Goal: Transaction & Acquisition: Subscribe to service/newsletter

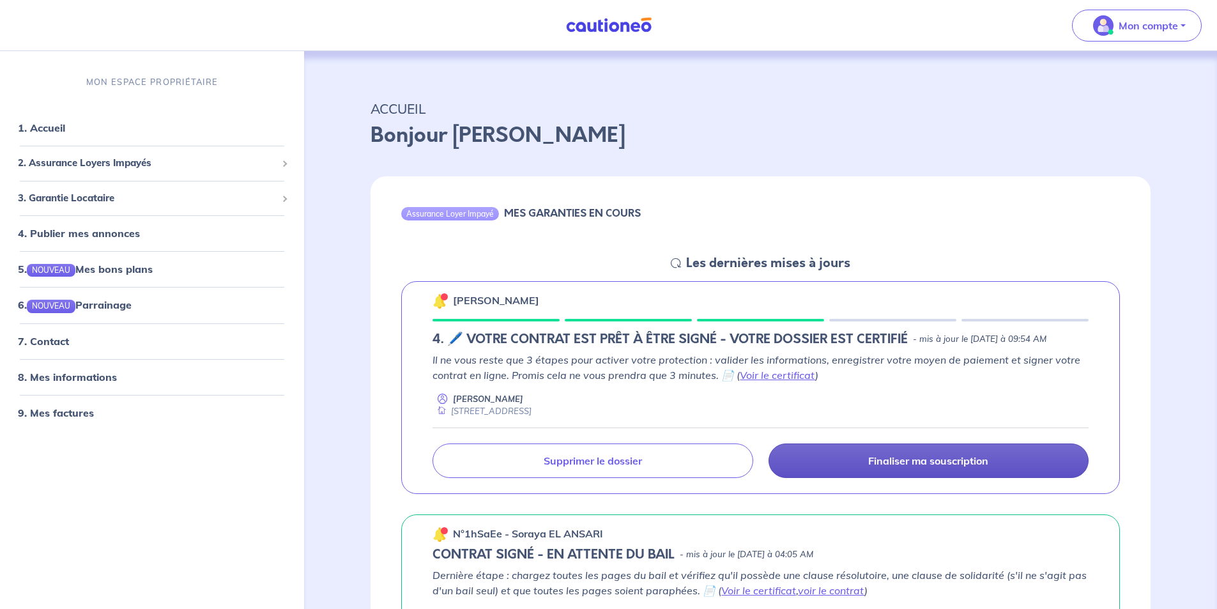
click at [879, 467] on p "Finaliser ma souscription" at bounding box center [928, 460] width 120 height 13
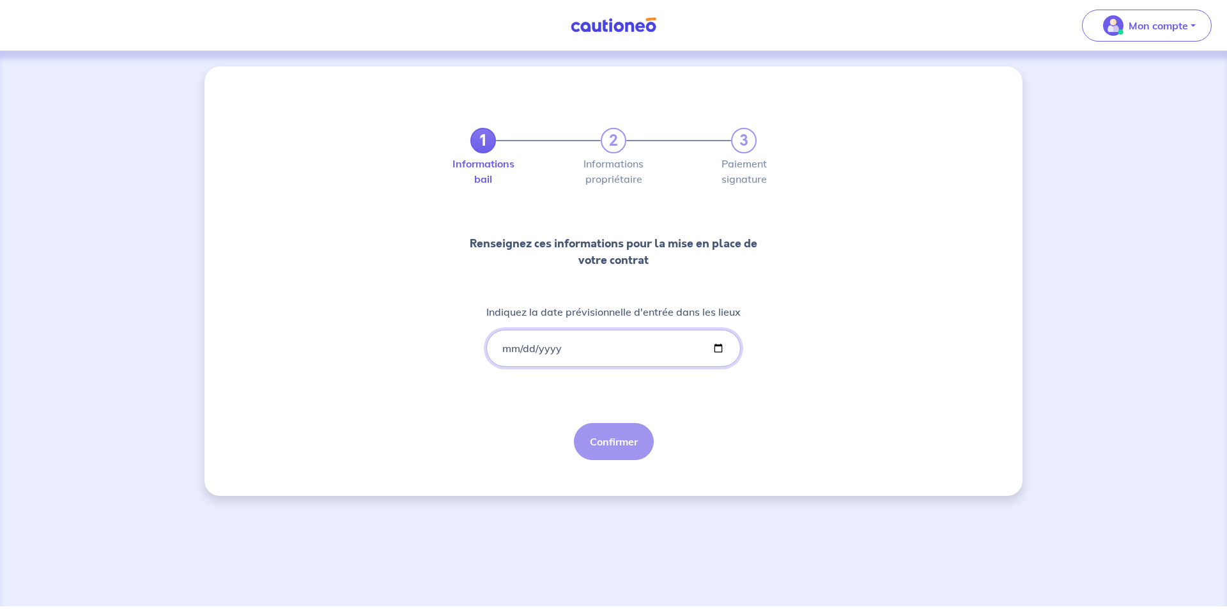
click at [513, 351] on input "Indiquez la date prévisionnelle d'entrée dans les lieux" at bounding box center [613, 348] width 254 height 37
click at [721, 346] on input "Indiquez la date prévisionnelle d'entrée dans les lieux" at bounding box center [613, 348] width 254 height 37
type input "[DATE]"
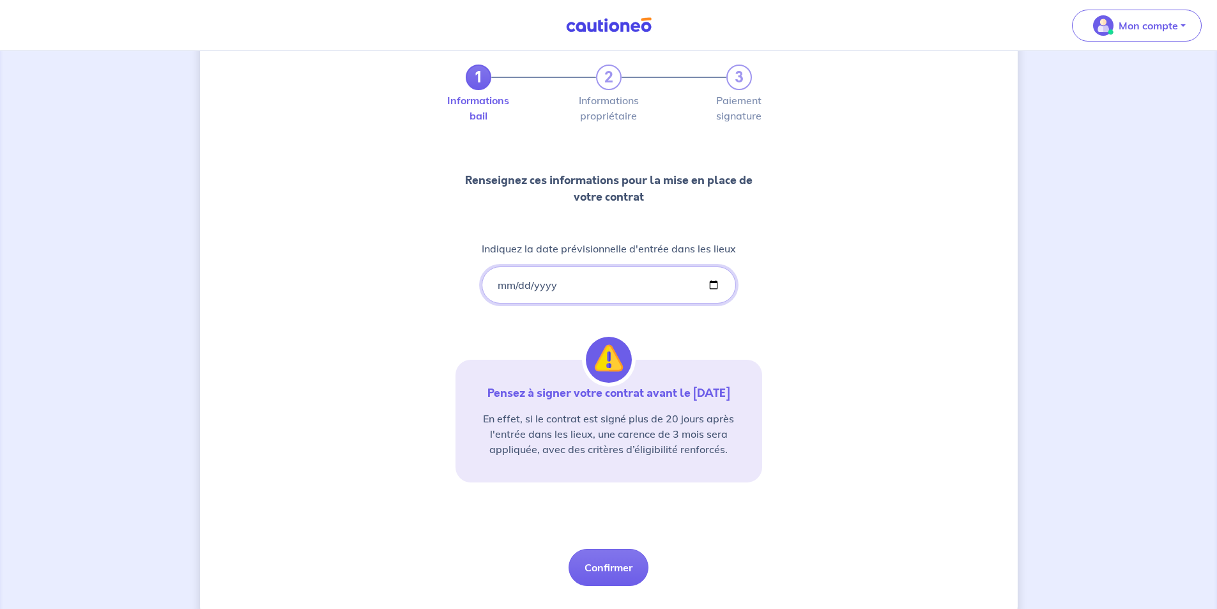
scroll to position [64, 0]
click at [624, 562] on button "Confirmer" at bounding box center [609, 566] width 80 height 37
select select "FR"
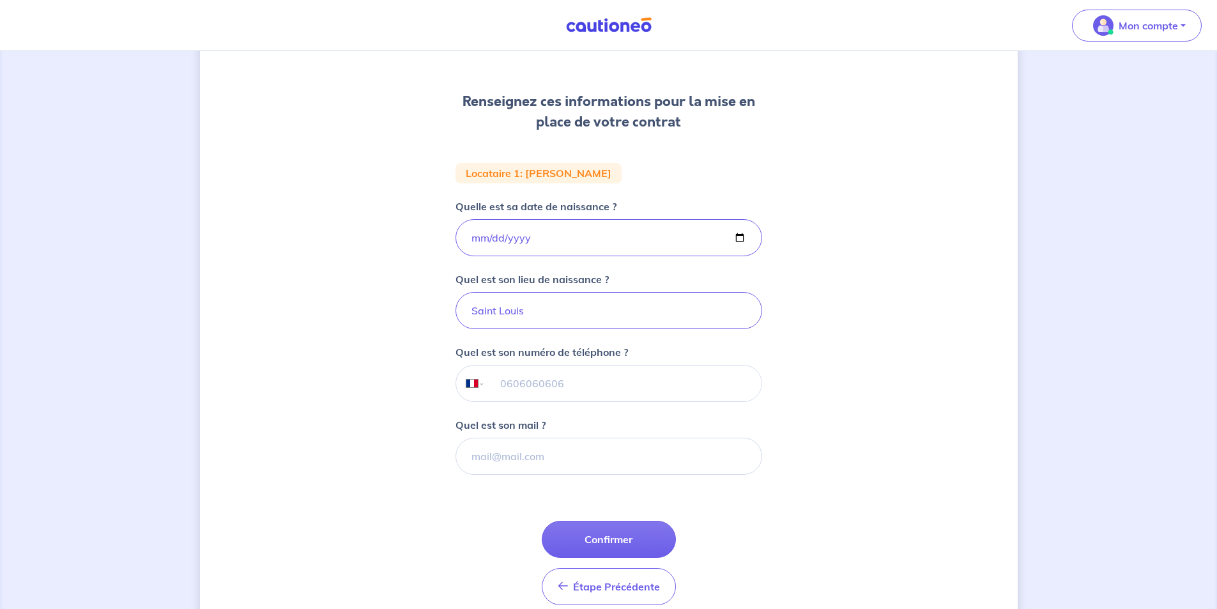
scroll to position [201, 0]
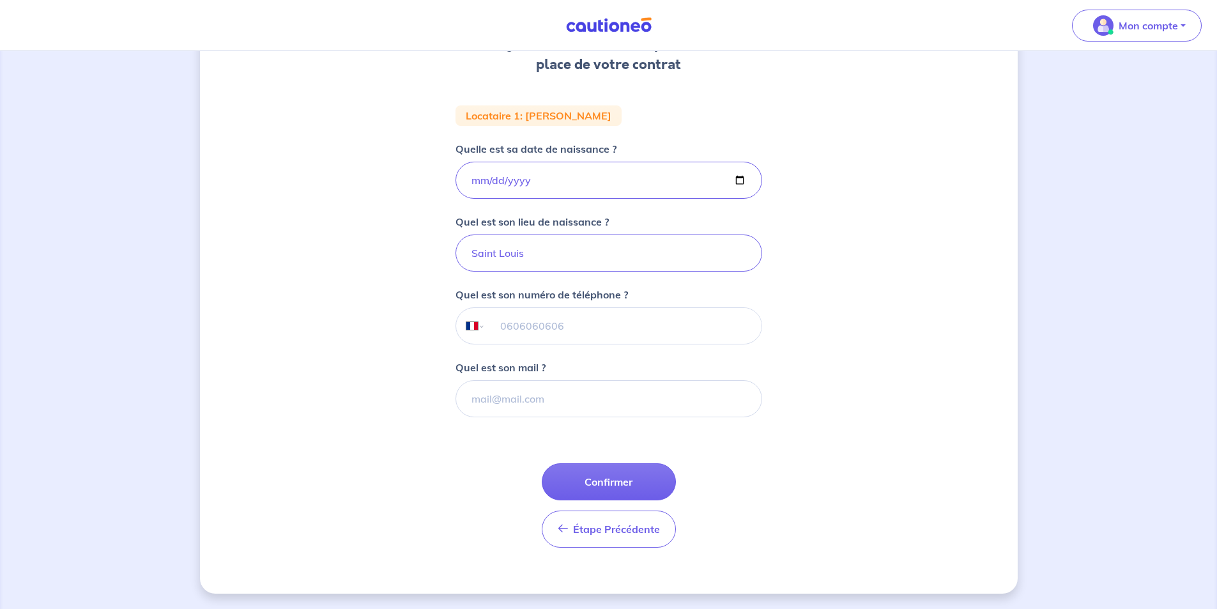
click at [597, 319] on input "tel" at bounding box center [623, 326] width 276 height 36
type input "07 81 43 13 67"
click at [531, 406] on input "Quel est son mail ?" at bounding box center [609, 398] width 307 height 37
paste input "[EMAIL_ADDRESS][DOMAIN_NAME]"
type input "[EMAIL_ADDRESS][DOMAIN_NAME]"
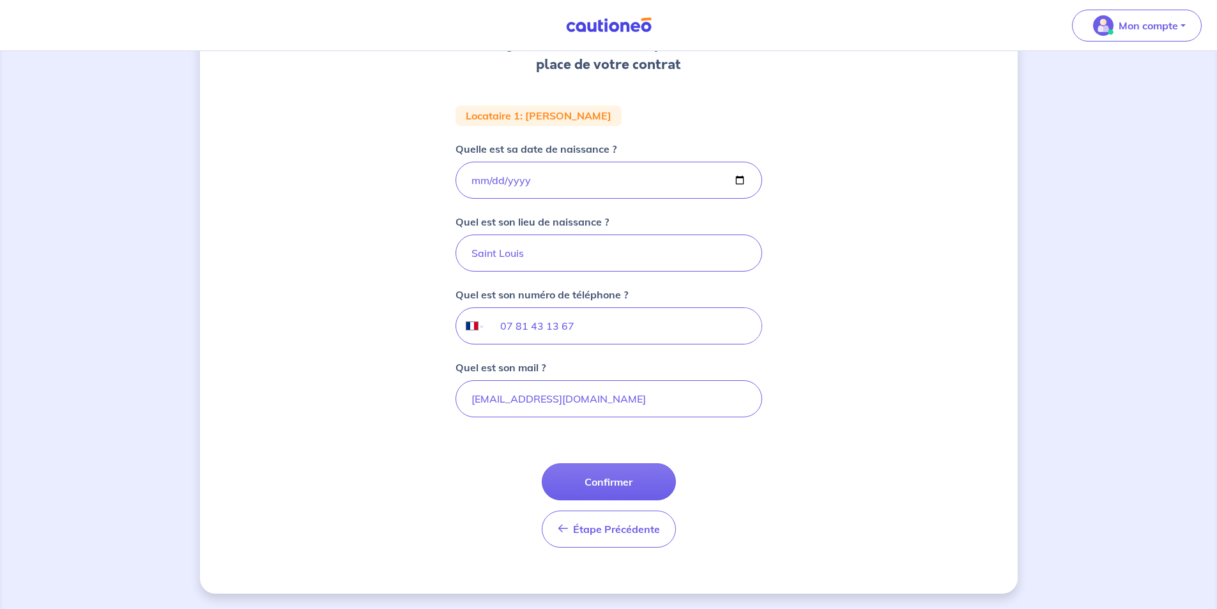
click at [920, 452] on div "1 2 3 Informations bail Informations propriétaire Paiement signature Renseignez…" at bounding box center [609, 229] width 818 height 728
click at [615, 483] on button "Confirmer" at bounding box center [609, 481] width 134 height 37
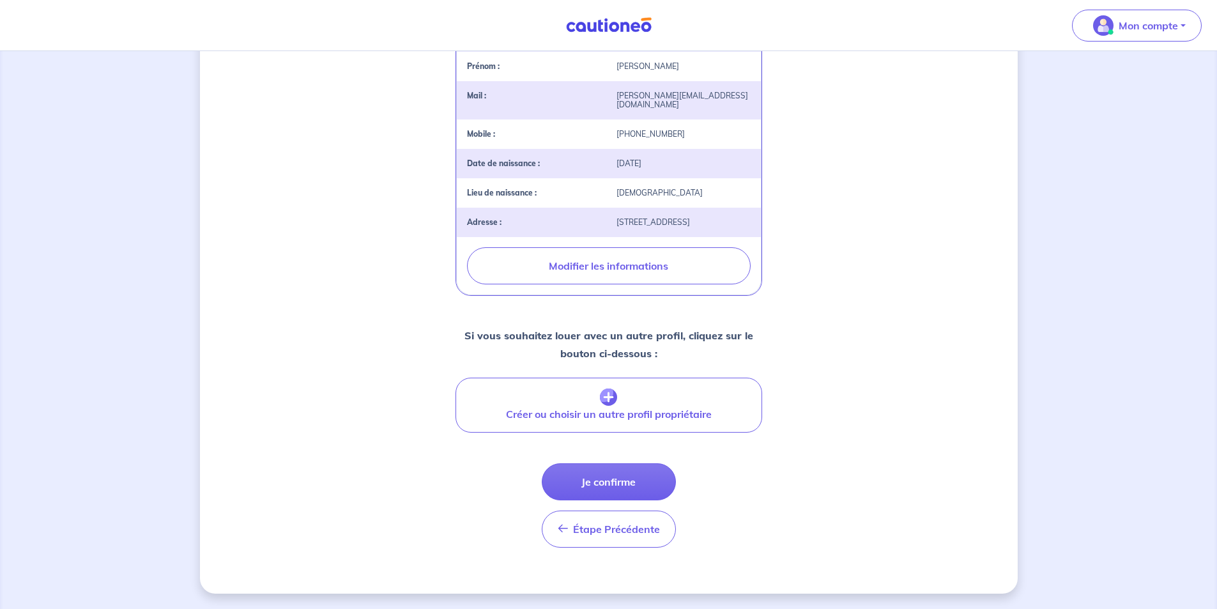
scroll to position [360, 0]
click at [634, 477] on button "Je confirme" at bounding box center [609, 481] width 134 height 37
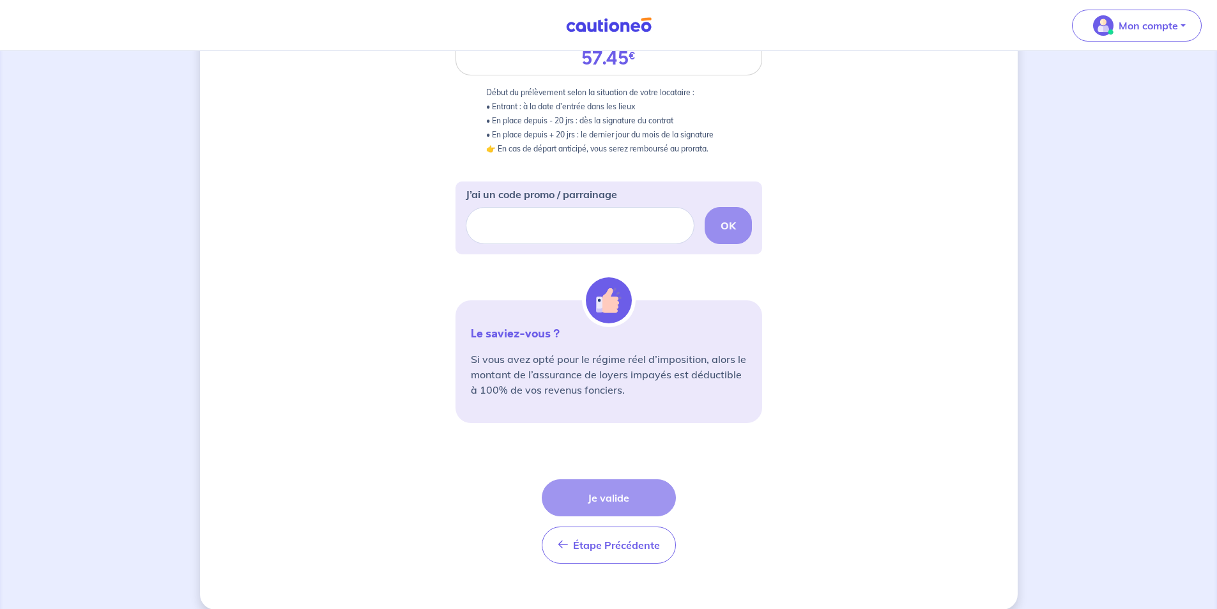
scroll to position [304, 0]
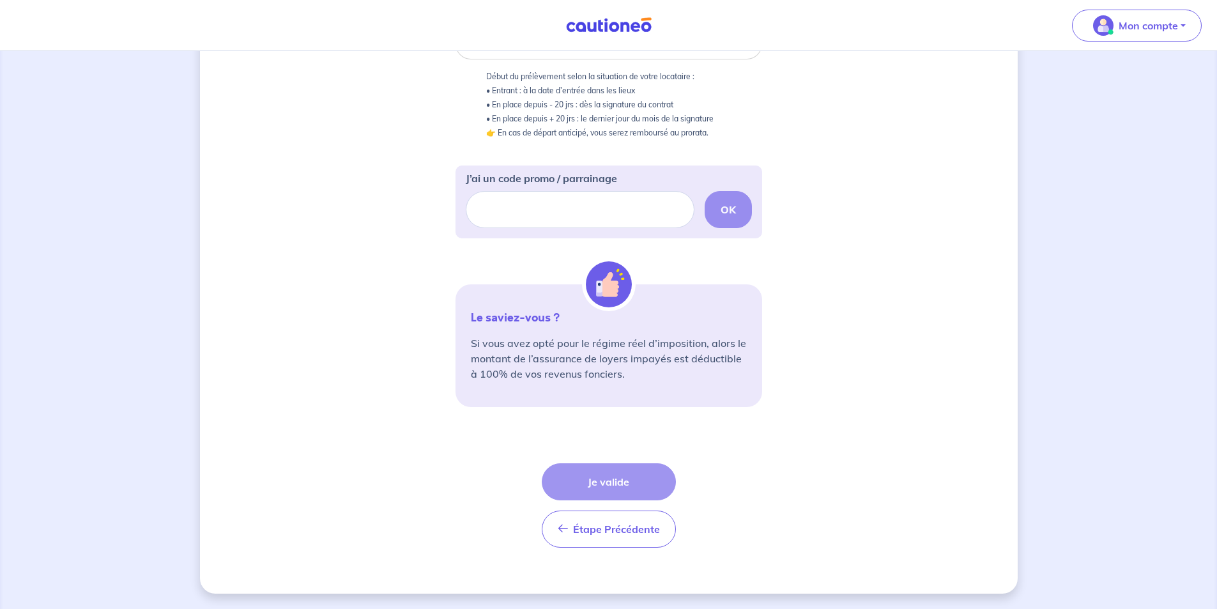
click at [833, 321] on div "2 3 Informations bail Informations propriétaire Paiement signature Choisissez v…" at bounding box center [609, 178] width 818 height 831
click at [621, 488] on div "Étape Précédente Précédent Je valide Je valide" at bounding box center [609, 505] width 134 height 84
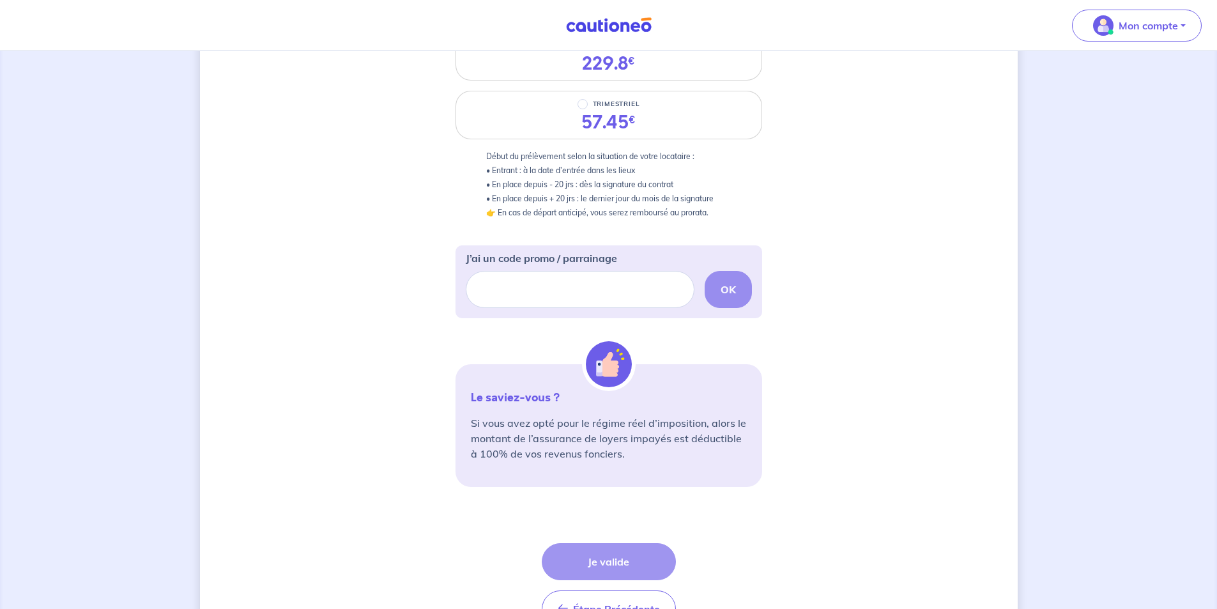
scroll to position [0, 0]
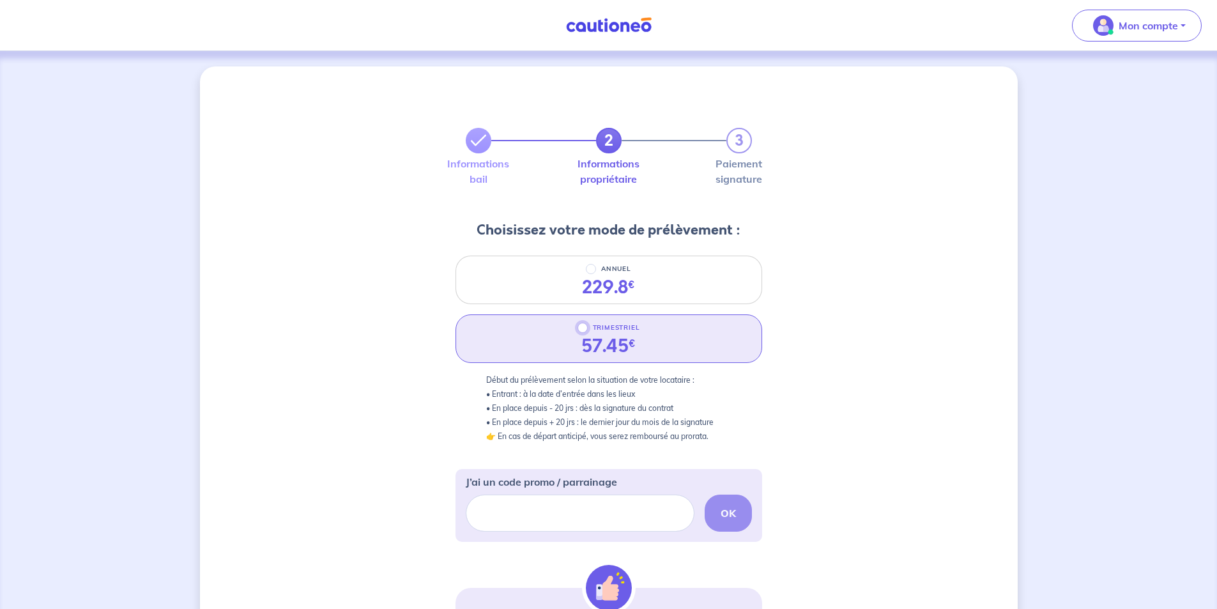
click at [585, 331] on input "TRIMESTRIEL" at bounding box center [583, 328] width 10 height 10
radio input "true"
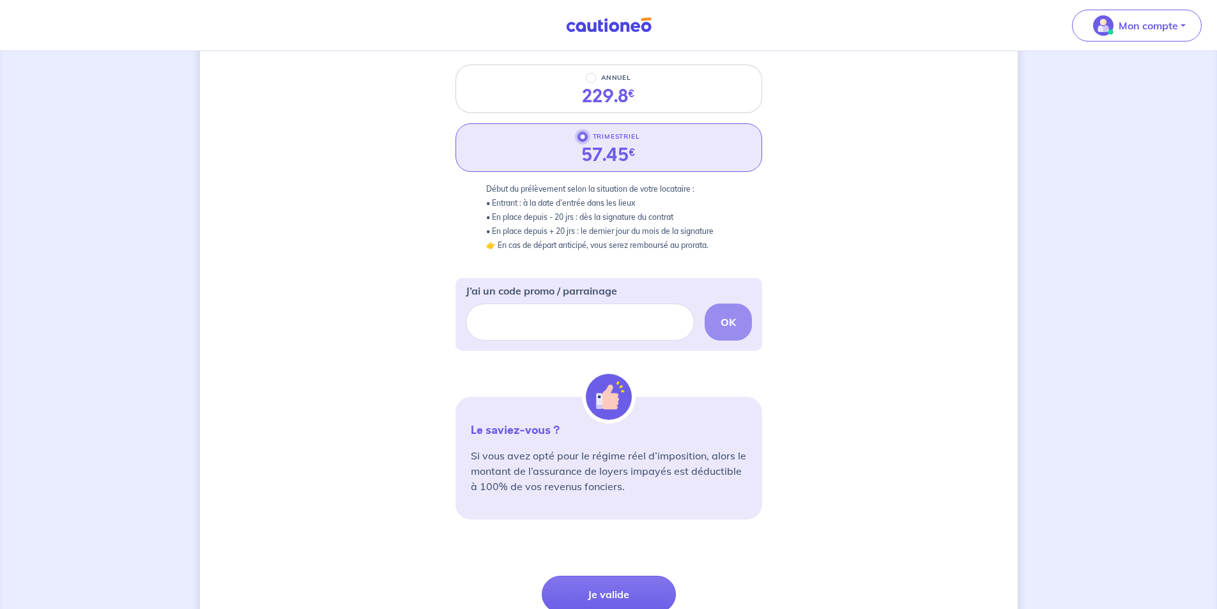
scroll to position [192, 0]
click at [608, 593] on button "Je valide" at bounding box center [609, 593] width 134 height 37
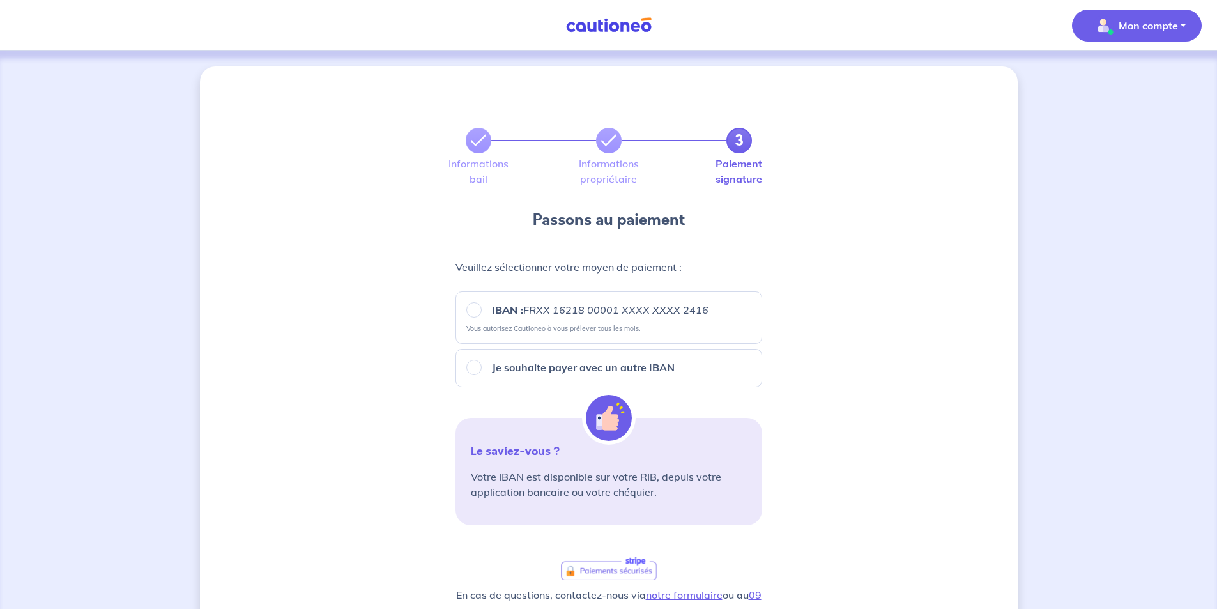
click at [1124, 27] on p "Mon compte" at bounding box center [1148, 25] width 59 height 15
click at [1132, 82] on link "Mes informations" at bounding box center [1124, 79] width 103 height 20
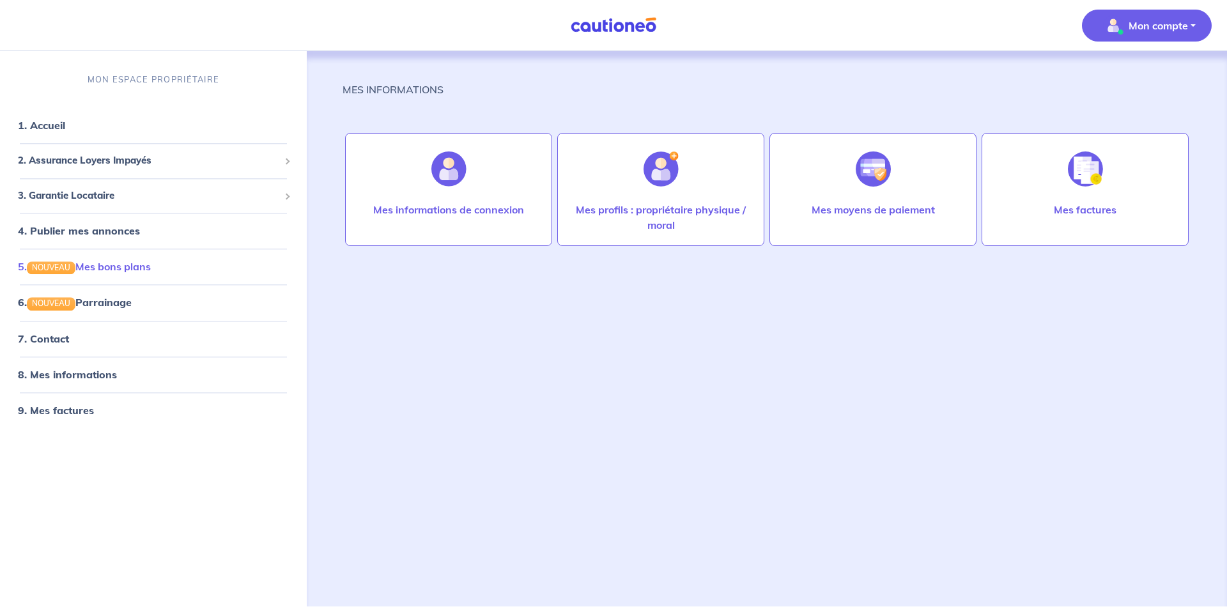
click at [148, 265] on link "5. NOUVEAU Mes bons plans" at bounding box center [84, 267] width 133 height 13
